Goal: Communication & Community: Answer question/provide support

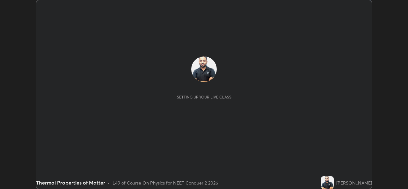
scroll to position [189, 408]
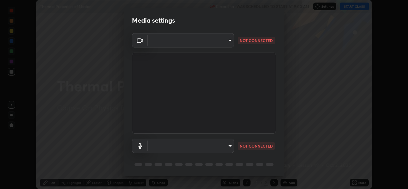
type input "49ae221ac10e7450fae1aa5d9d074b6745a4d7b76778b29691f85c0d3e1dda1d"
type input "communications"
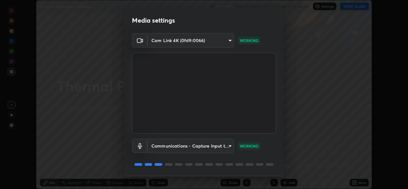
scroll to position [20, 0]
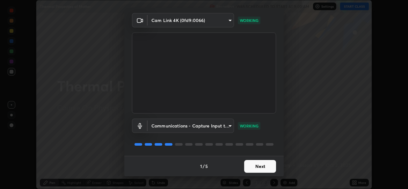
click at [269, 167] on button "Next" at bounding box center [260, 166] width 32 height 13
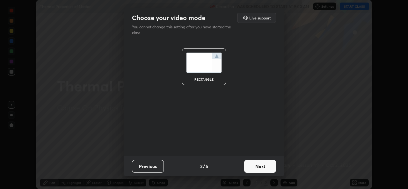
click at [268, 168] on button "Next" at bounding box center [260, 166] width 32 height 13
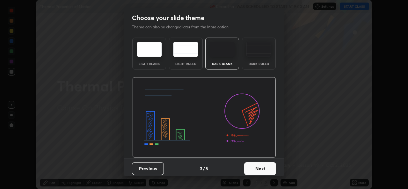
click at [268, 168] on button "Next" at bounding box center [260, 168] width 32 height 13
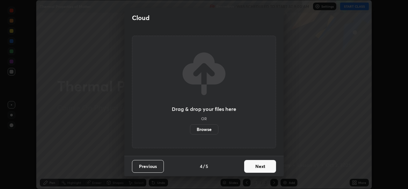
click at [267, 168] on button "Next" at bounding box center [260, 166] width 32 height 13
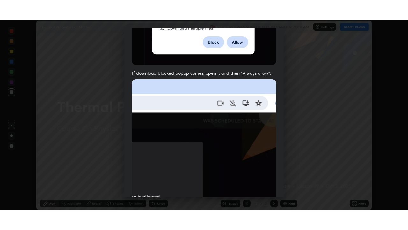
scroll to position [150, 0]
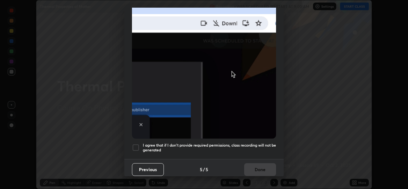
click at [136, 144] on div at bounding box center [136, 148] width 8 height 8
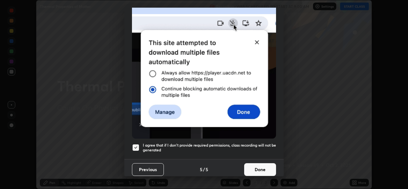
click at [254, 167] on button "Done" at bounding box center [260, 169] width 32 height 13
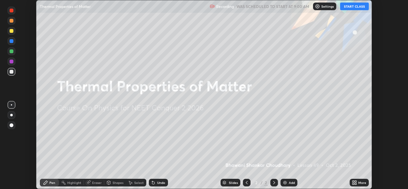
click at [356, 182] on icon at bounding box center [356, 182] width 2 height 2
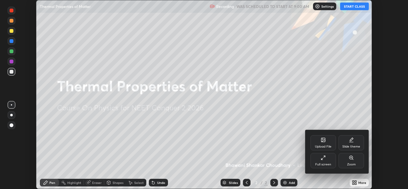
click at [323, 163] on div "Full screen" at bounding box center [324, 164] width 16 height 3
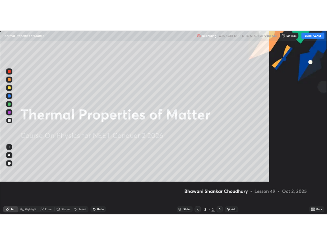
scroll to position [230, 408]
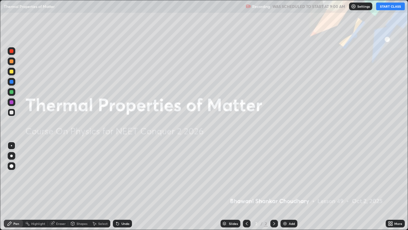
click at [395, 7] on button "START CLASS" at bounding box center [391, 7] width 29 height 8
click at [291, 189] on div "Add" at bounding box center [292, 223] width 6 height 3
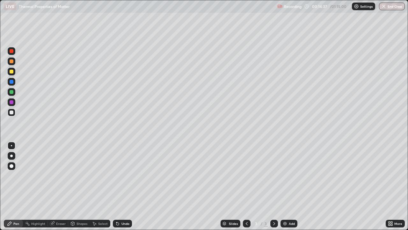
click at [283, 189] on img at bounding box center [285, 223] width 5 height 5
click at [286, 189] on img at bounding box center [285, 223] width 5 height 5
click at [288, 189] on div "Add" at bounding box center [289, 224] width 17 height 8
click at [59, 189] on div "Eraser" at bounding box center [61, 223] width 10 height 3
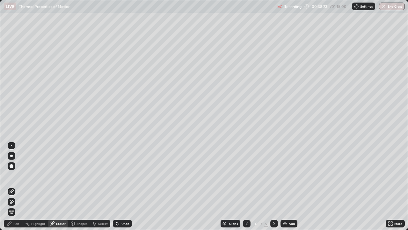
click at [17, 189] on div "Pen" at bounding box center [16, 223] width 6 height 3
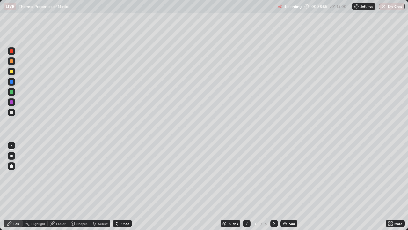
click at [57, 189] on div "Eraser" at bounding box center [61, 223] width 10 height 3
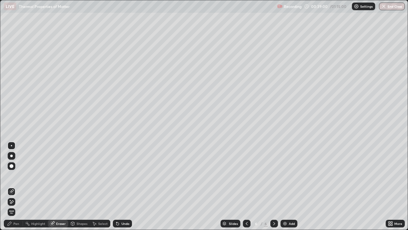
click at [17, 189] on div "Pen" at bounding box center [16, 223] width 6 height 3
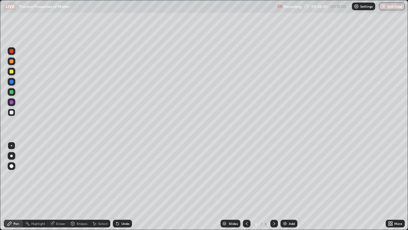
click at [246, 189] on icon at bounding box center [246, 223] width 5 height 5
click at [274, 189] on icon at bounding box center [274, 223] width 5 height 5
click at [393, 7] on button "End Class" at bounding box center [392, 7] width 26 height 8
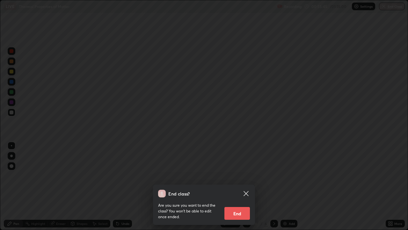
click at [246, 189] on button "End" at bounding box center [238, 213] width 26 height 13
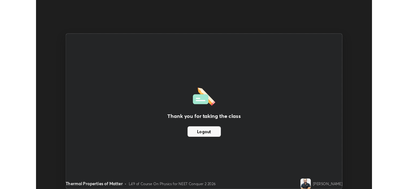
scroll to position [31722, 31502]
